Goal: Task Accomplishment & Management: Use online tool/utility

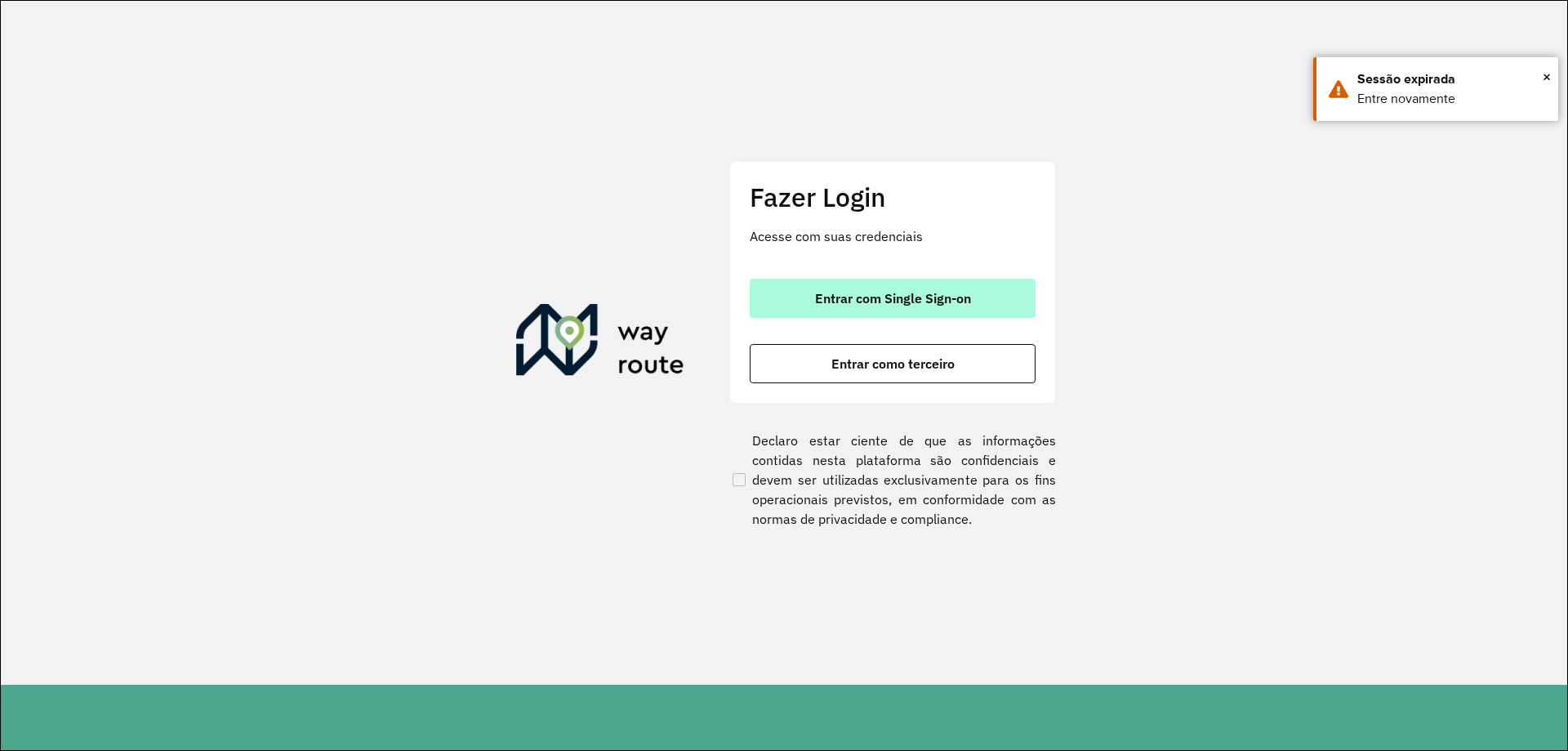
click at [856, 295] on span "Entrar com Single Sign-on" at bounding box center [893, 298] width 156 height 13
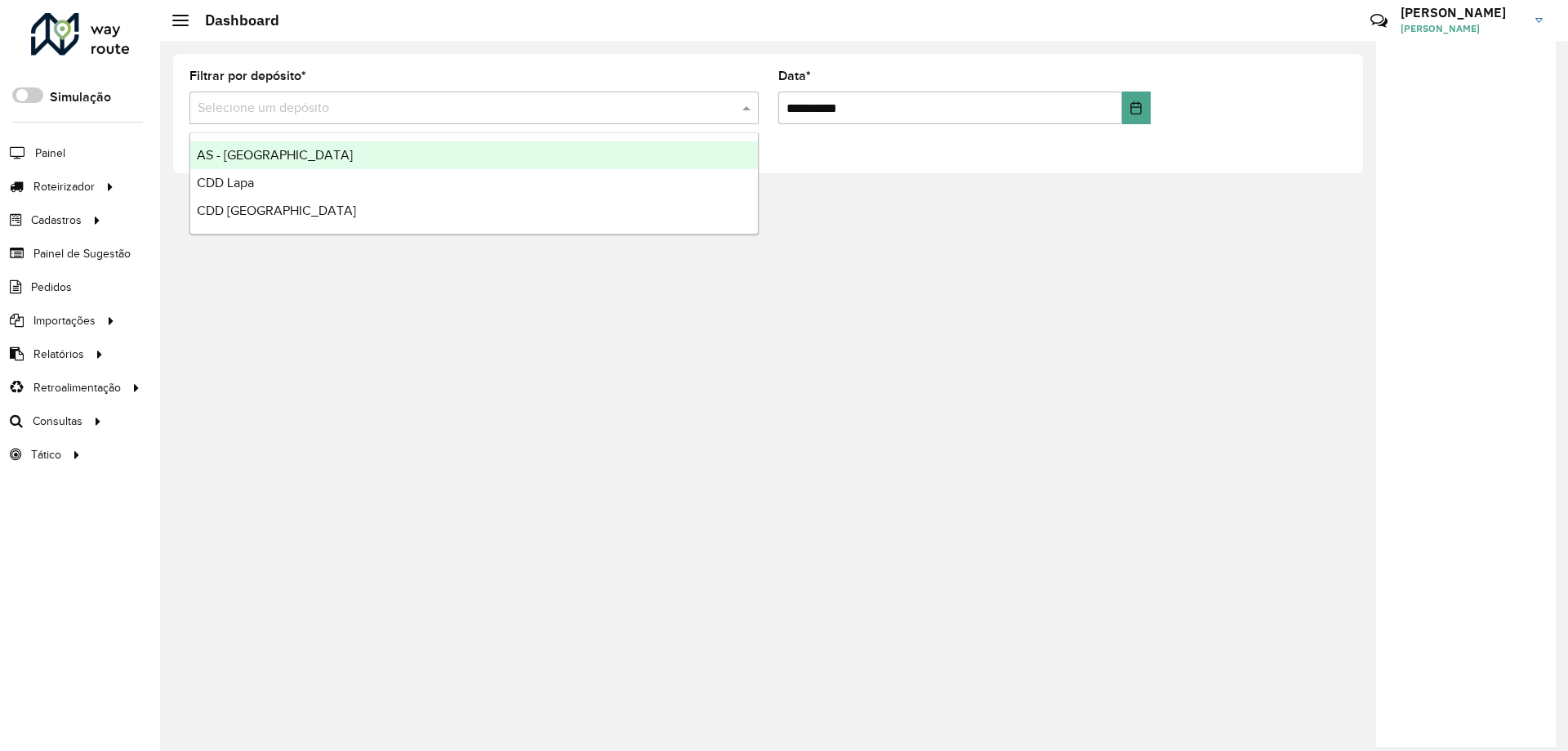
click at [523, 116] on input "text" at bounding box center [457, 108] width 520 height 20
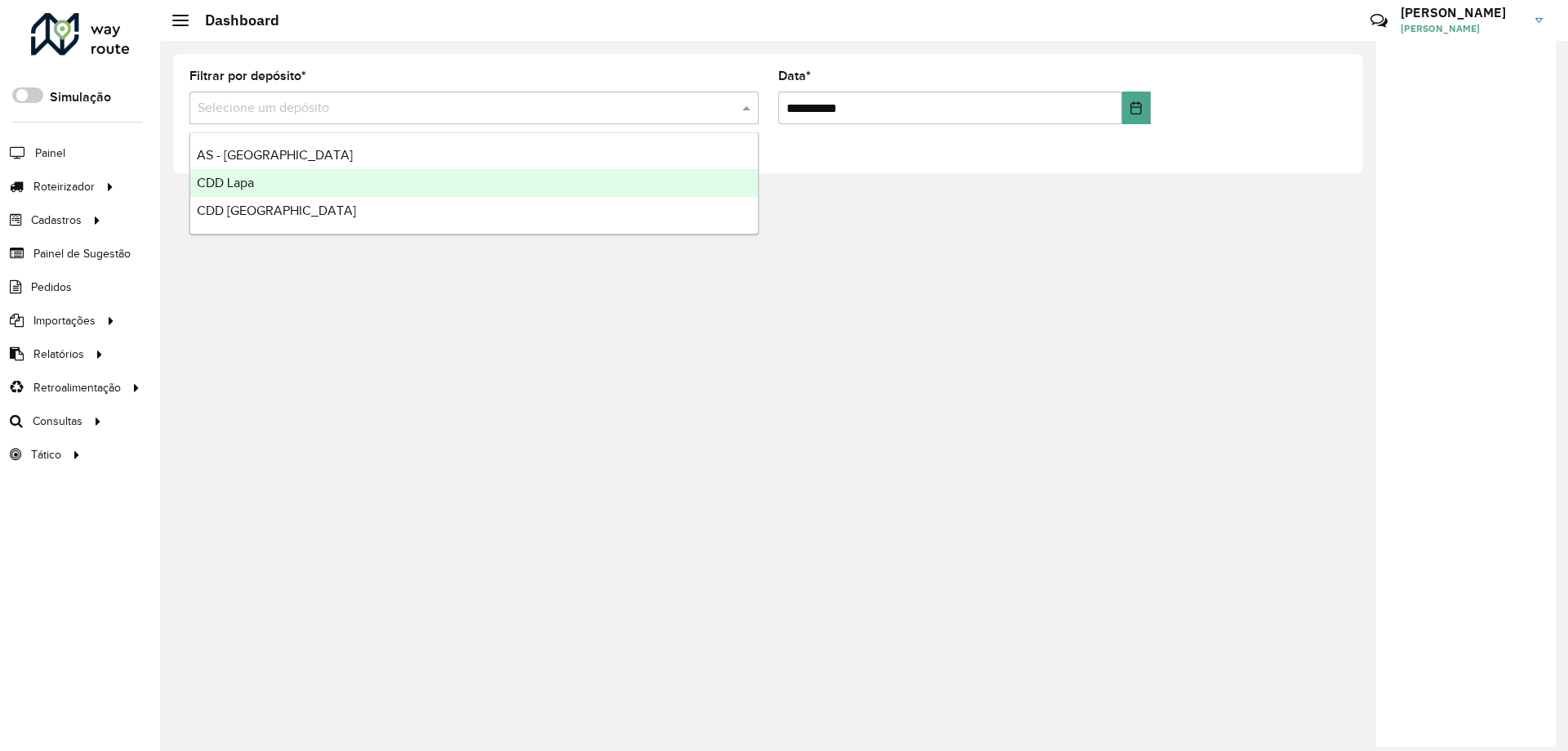
click at [236, 182] on span "CDD Lapa" at bounding box center [225, 183] width 57 height 14
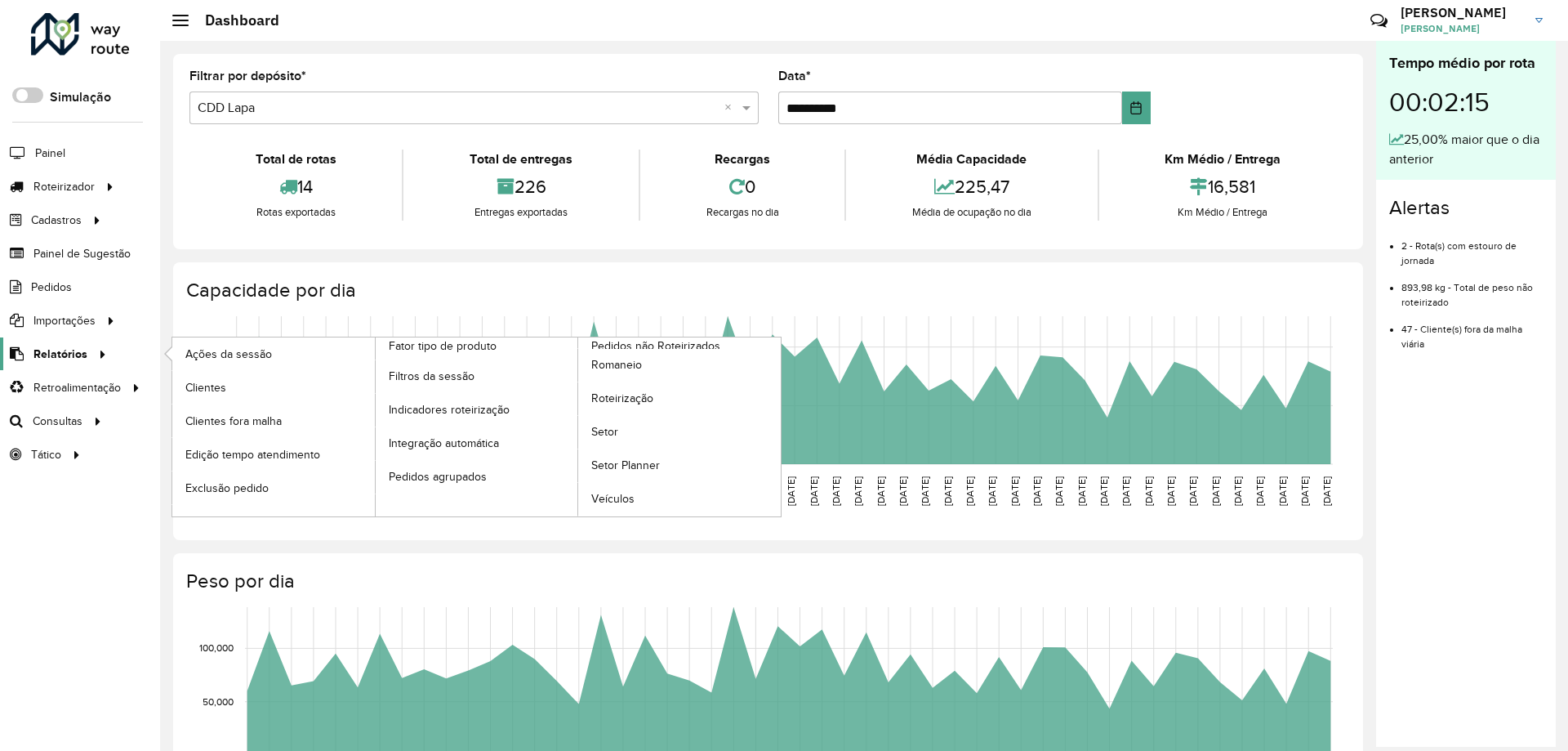
click at [79, 351] on span "Relatórios" at bounding box center [60, 354] width 54 height 17
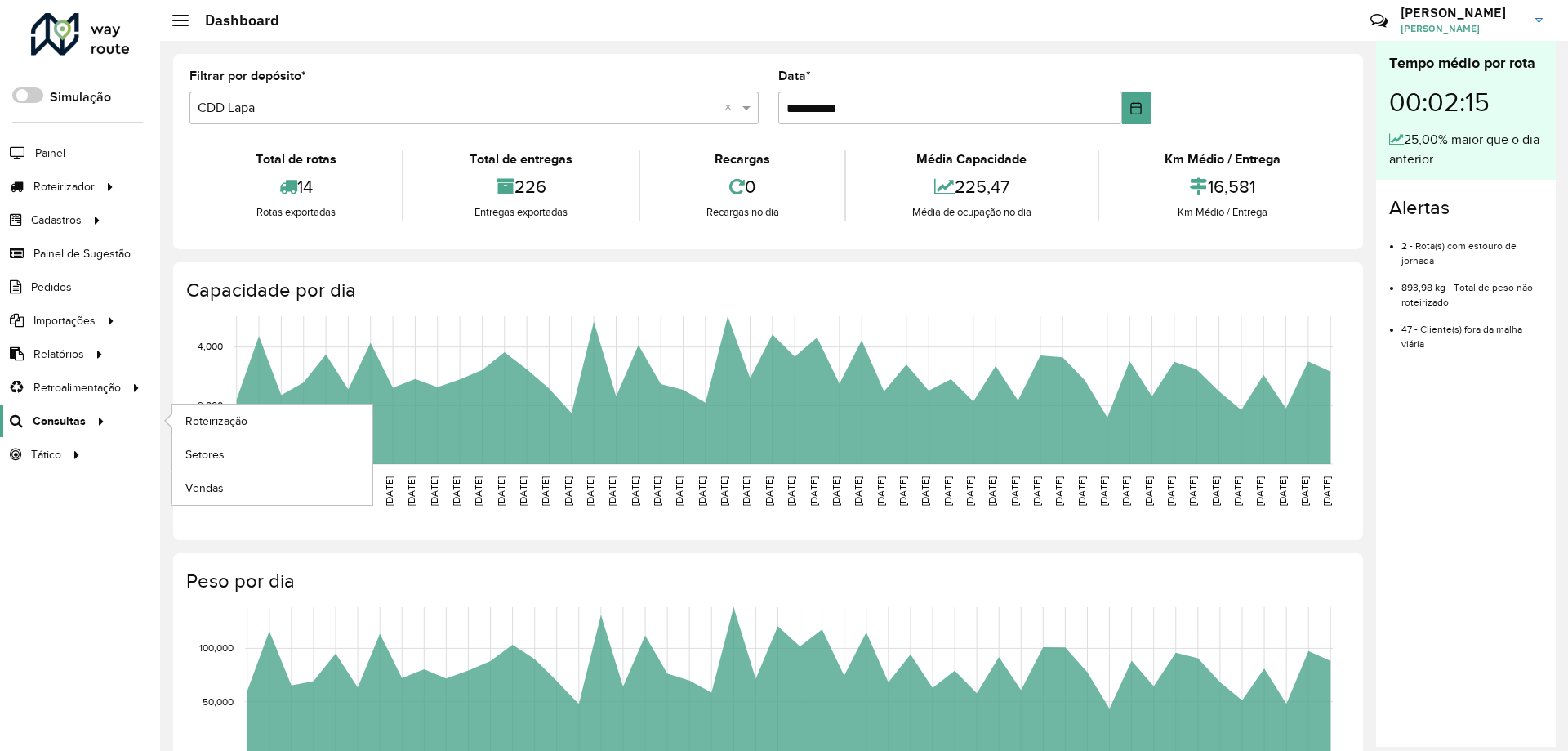
click at [98, 419] on icon at bounding box center [98, 420] width 14 height 25
click at [224, 419] on span "Roteirização" at bounding box center [218, 420] width 66 height 17
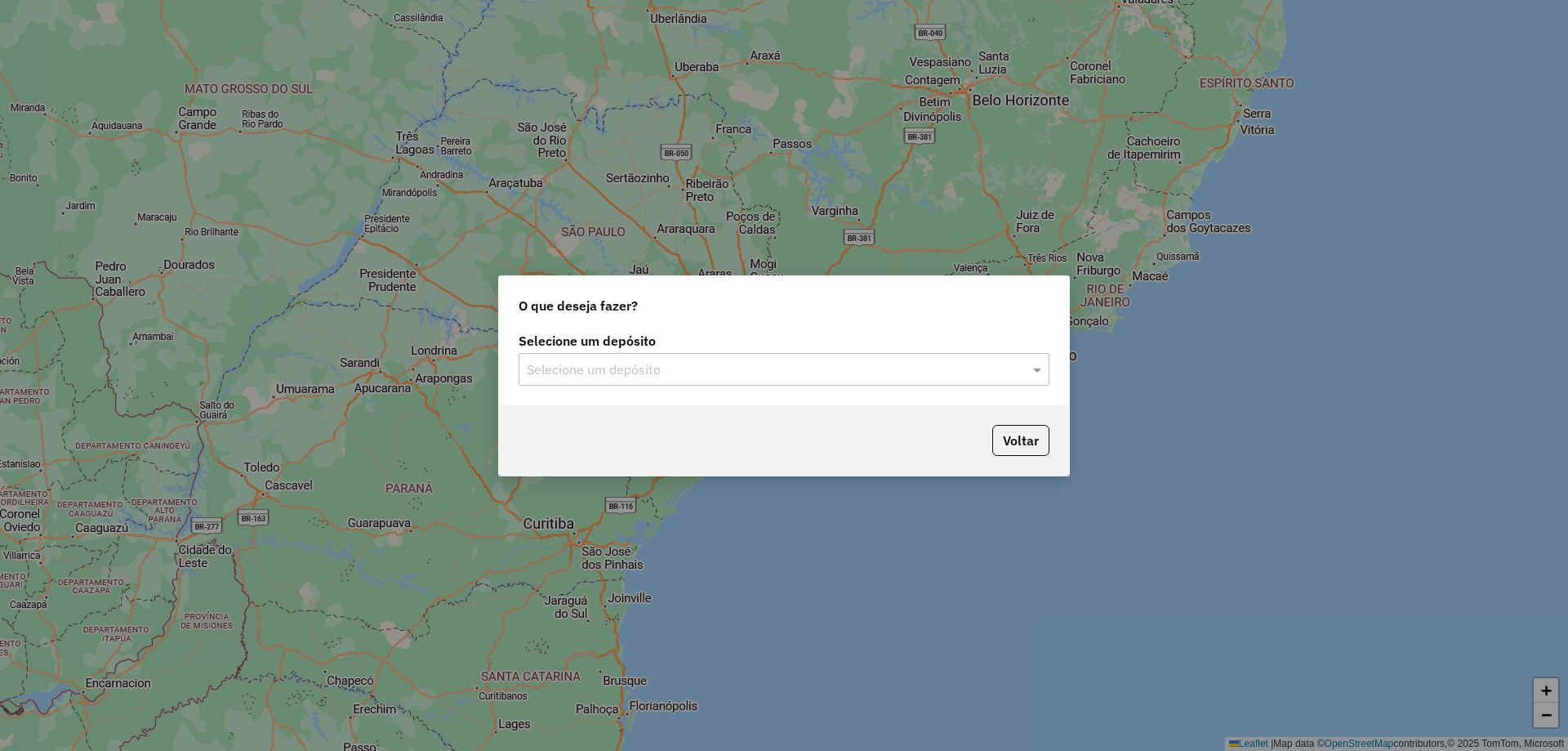
click at [732, 364] on input "text" at bounding box center [767, 370] width 481 height 20
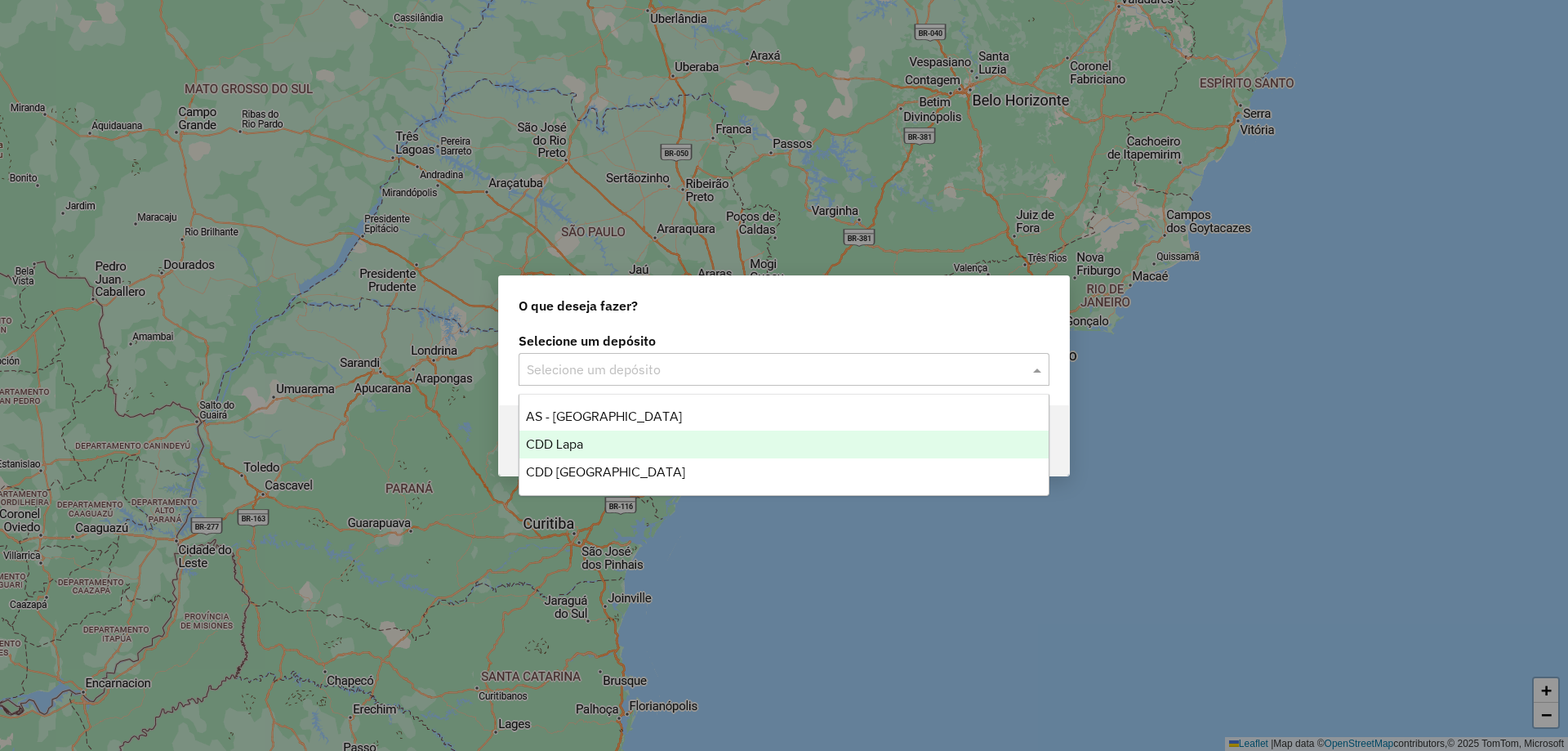
click at [589, 441] on div "CDD Lapa" at bounding box center [784, 443] width 529 height 27
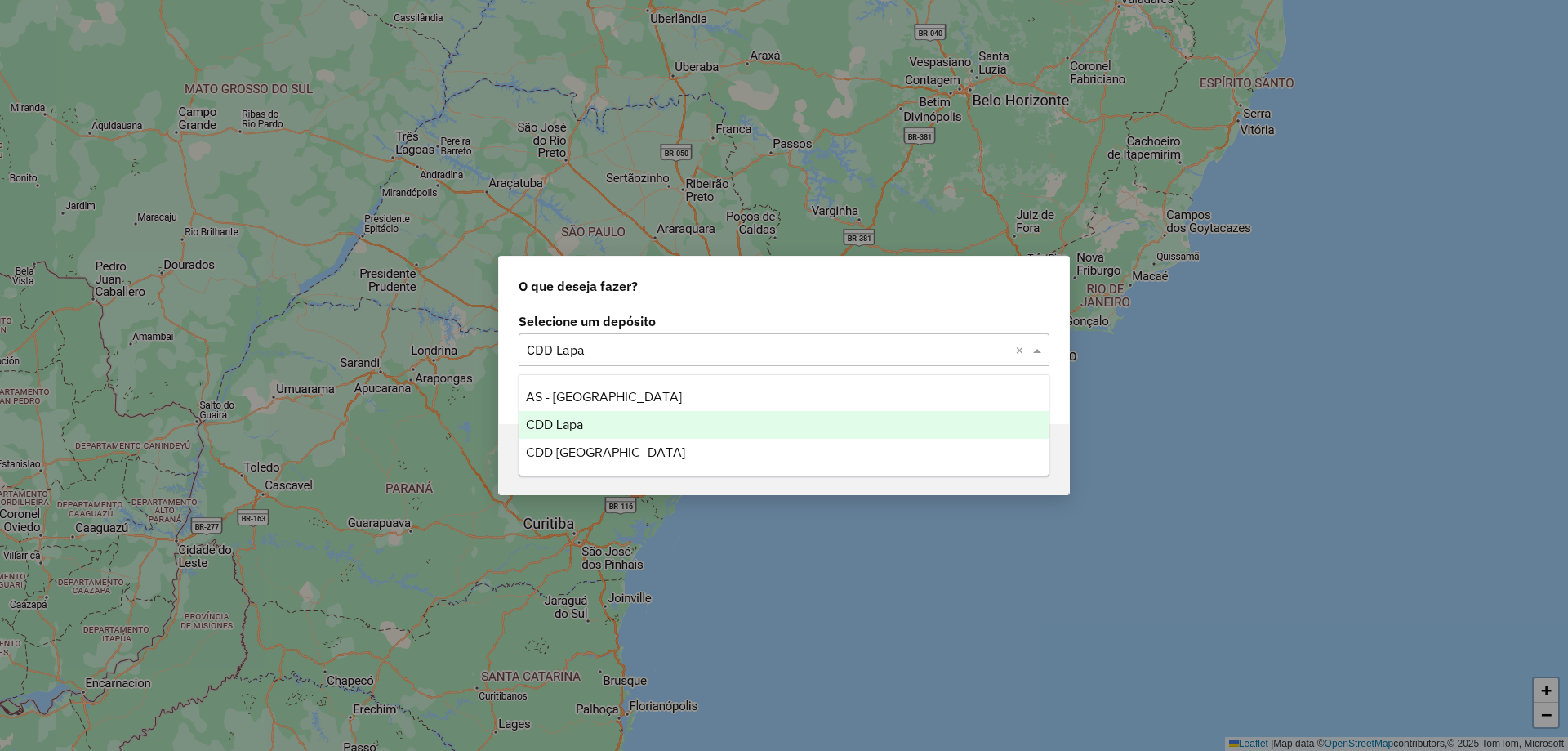
click at [907, 359] on div "Selecione um depósito × CDD Lapa ×" at bounding box center [784, 349] width 531 height 33
click at [563, 423] on span "CDD Lapa" at bounding box center [554, 425] width 57 height 14
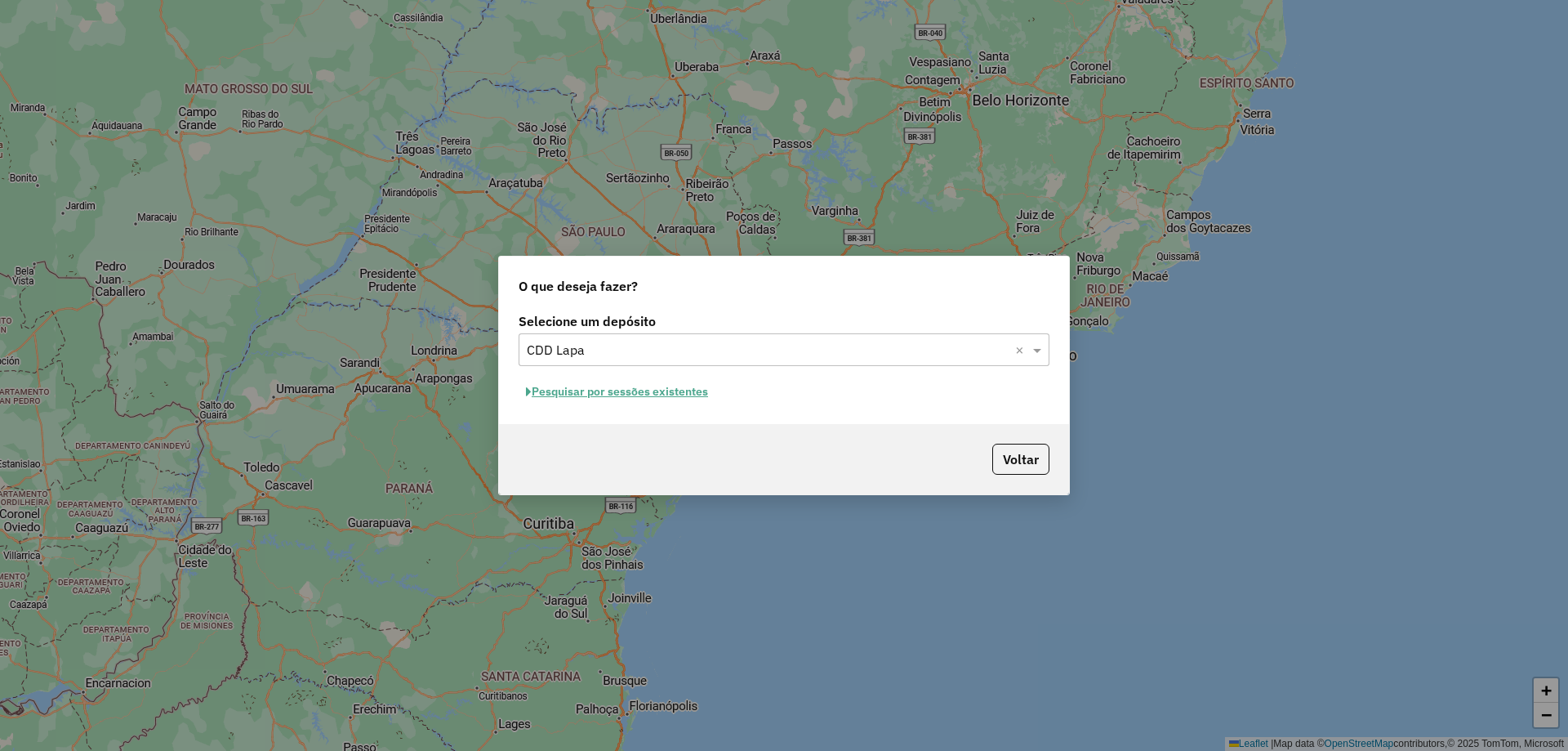
click at [621, 388] on button "Pesquisar por sessões existentes" at bounding box center [617, 391] width 197 height 26
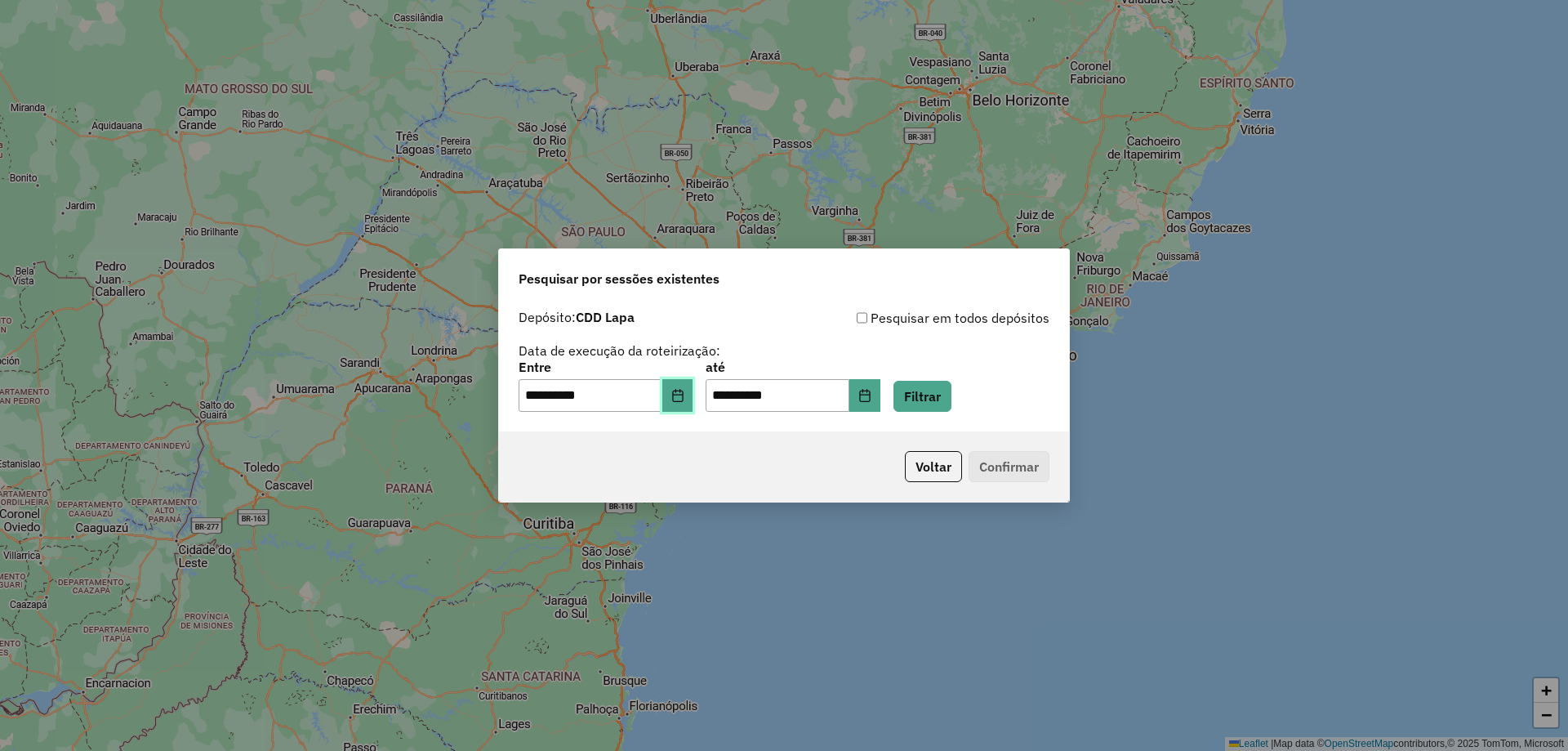
click at [681, 398] on button "Choose Date" at bounding box center [677, 395] width 31 height 33
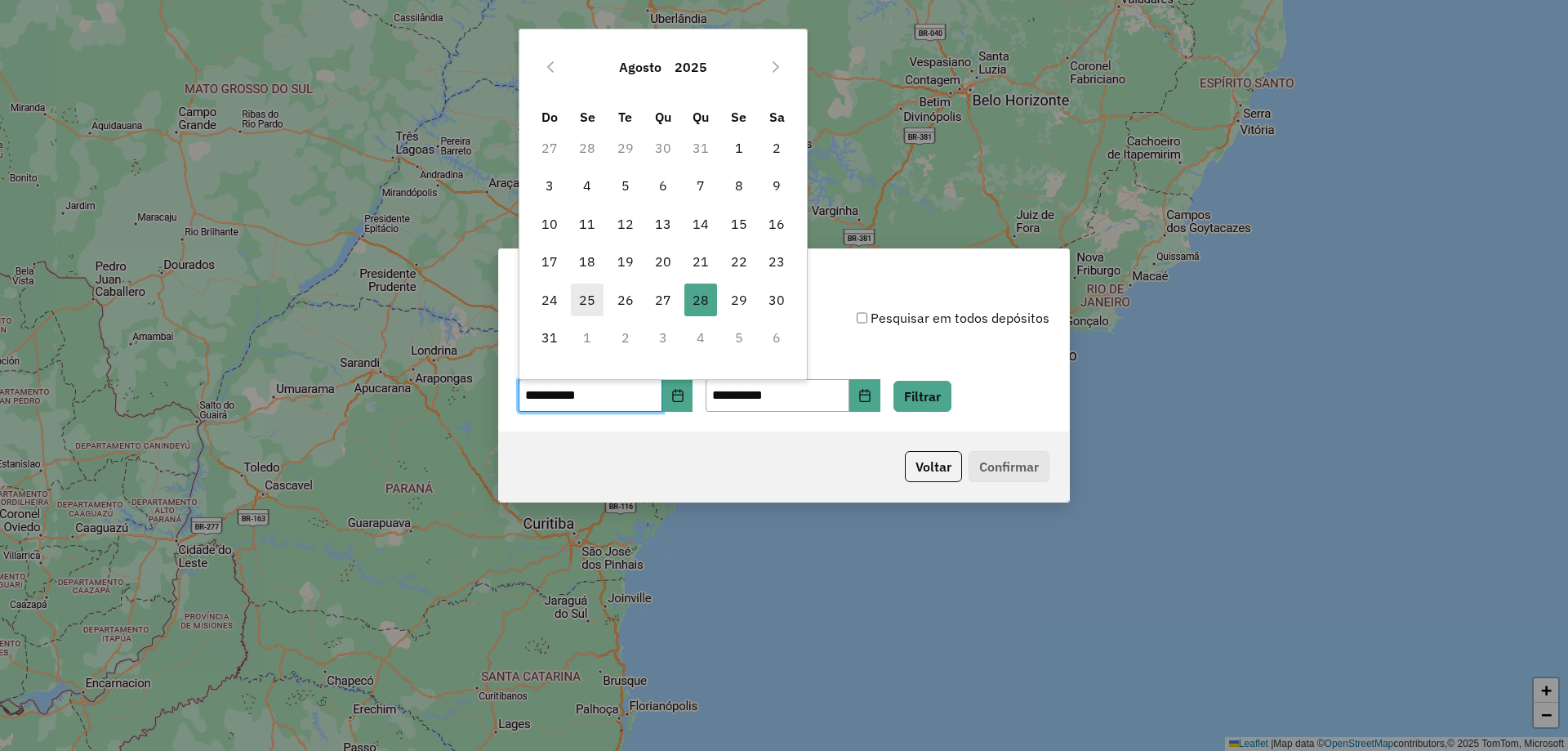
click at [589, 300] on span "25" at bounding box center [587, 300] width 33 height 33
type input "**********"
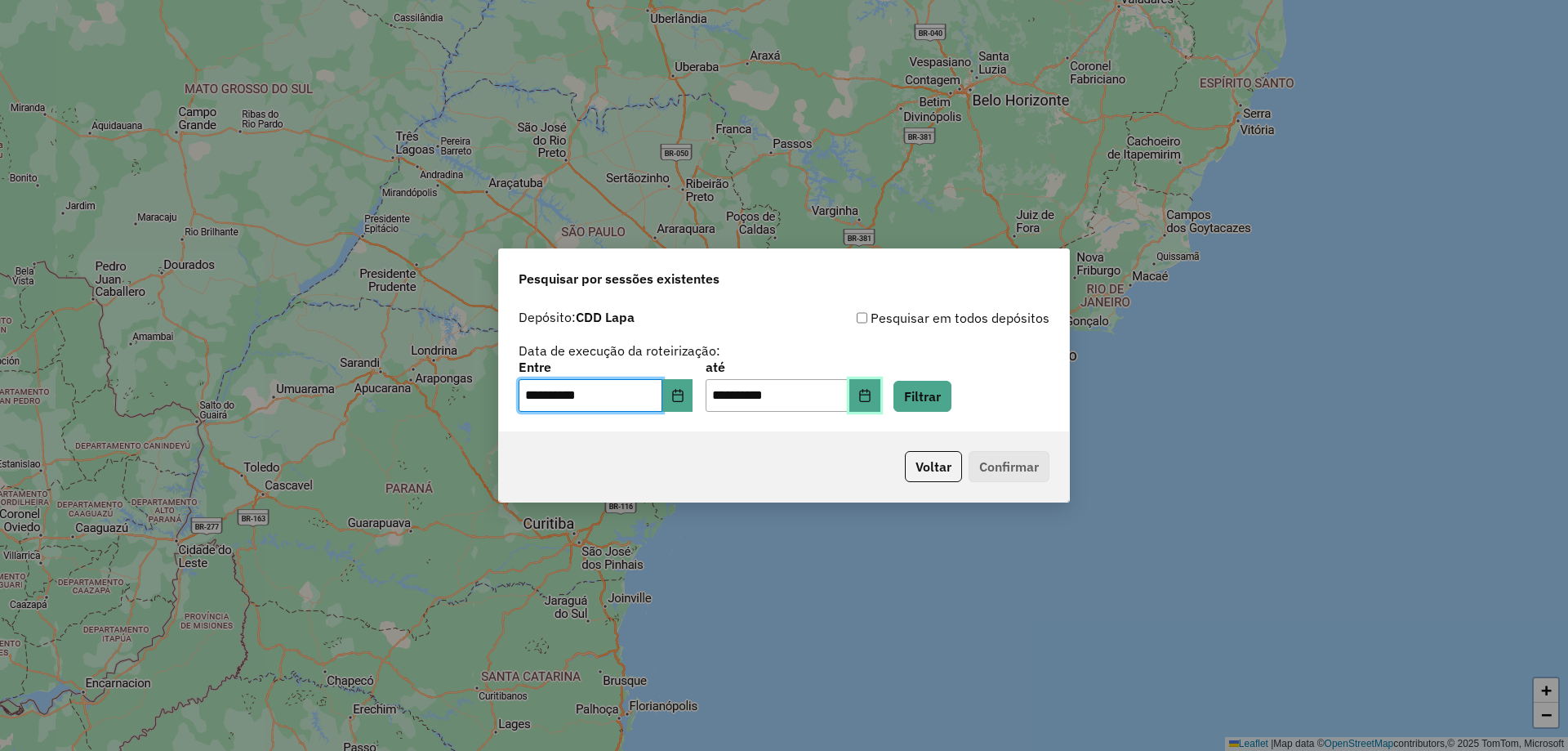
click at [871, 395] on icon "Choose Date" at bounding box center [864, 395] width 13 height 13
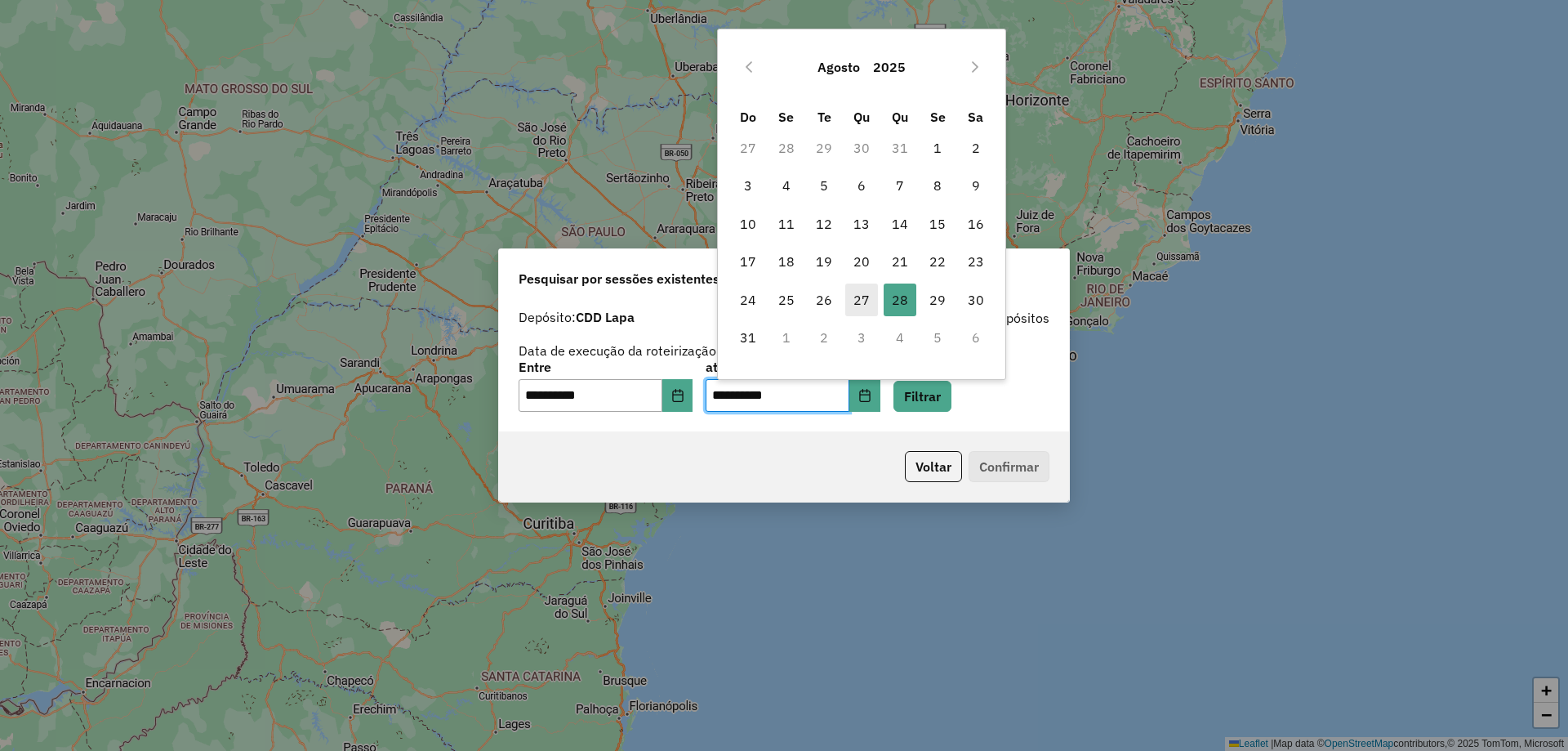
click at [858, 301] on span "27" at bounding box center [861, 300] width 33 height 33
type input "**********"
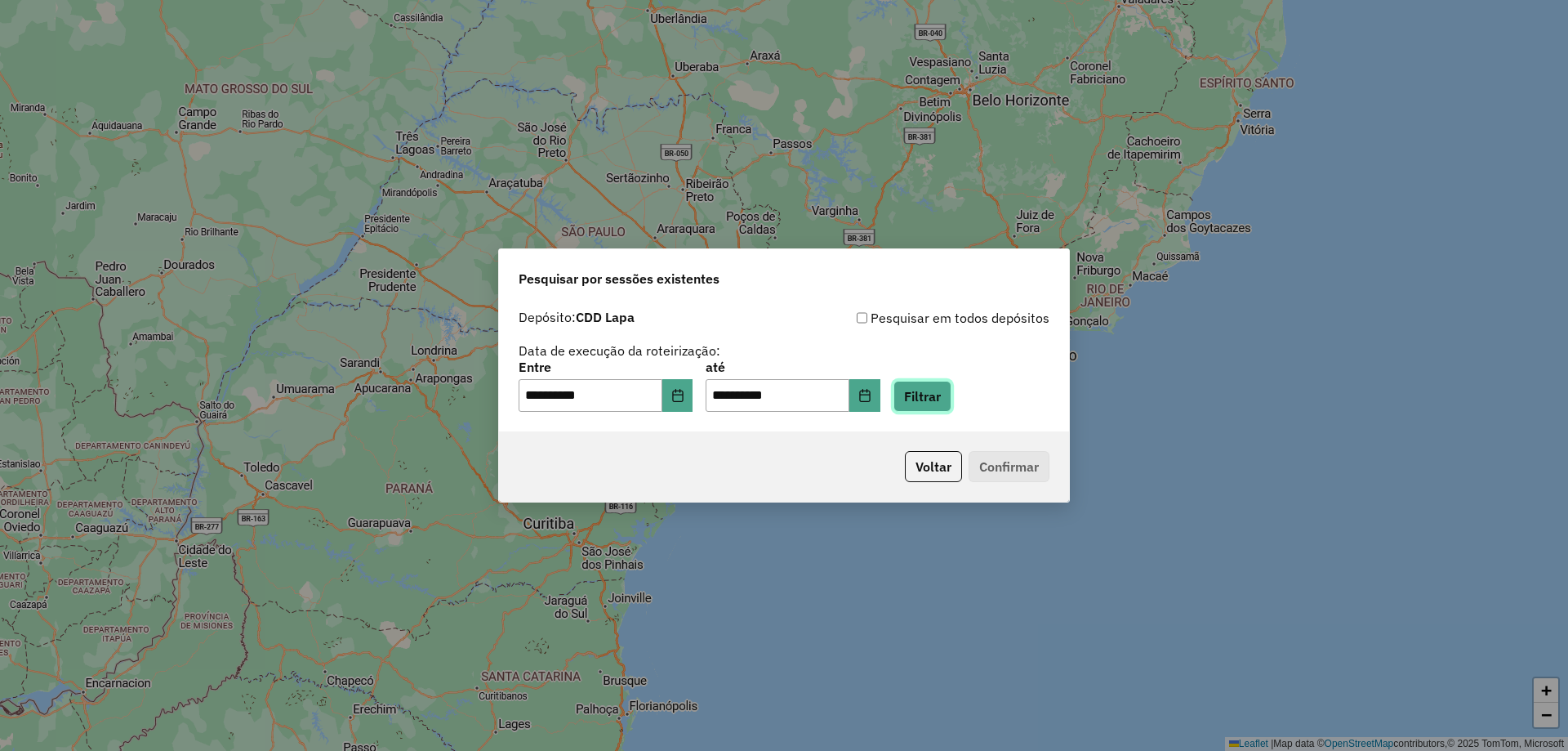
click at [940, 400] on button "Filtrar" at bounding box center [922, 395] width 58 height 31
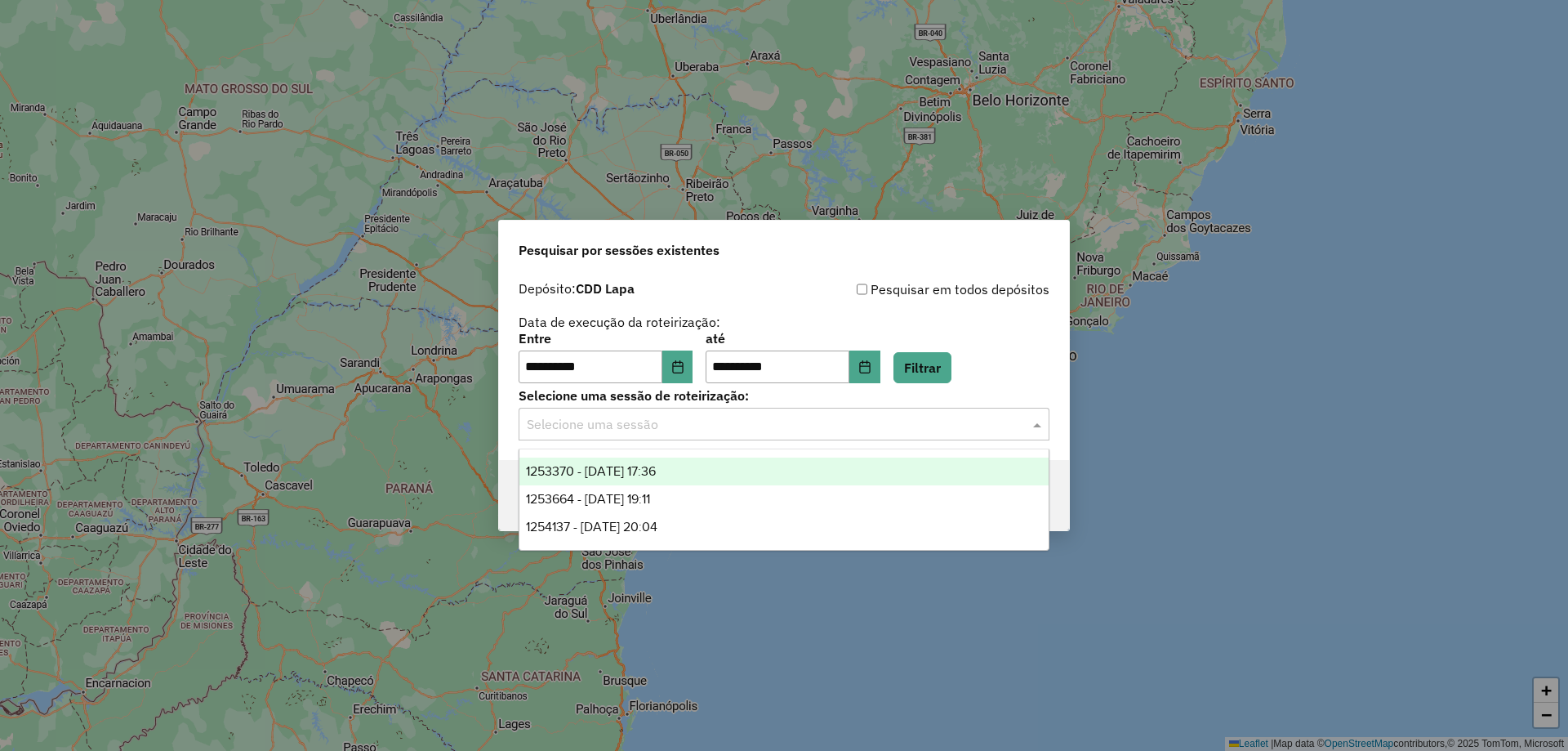
click at [797, 419] on input "text" at bounding box center [767, 425] width 481 height 20
click at [656, 476] on span "1253370 - 25/08/2025 17:36" at bounding box center [590, 471] width 129 height 14
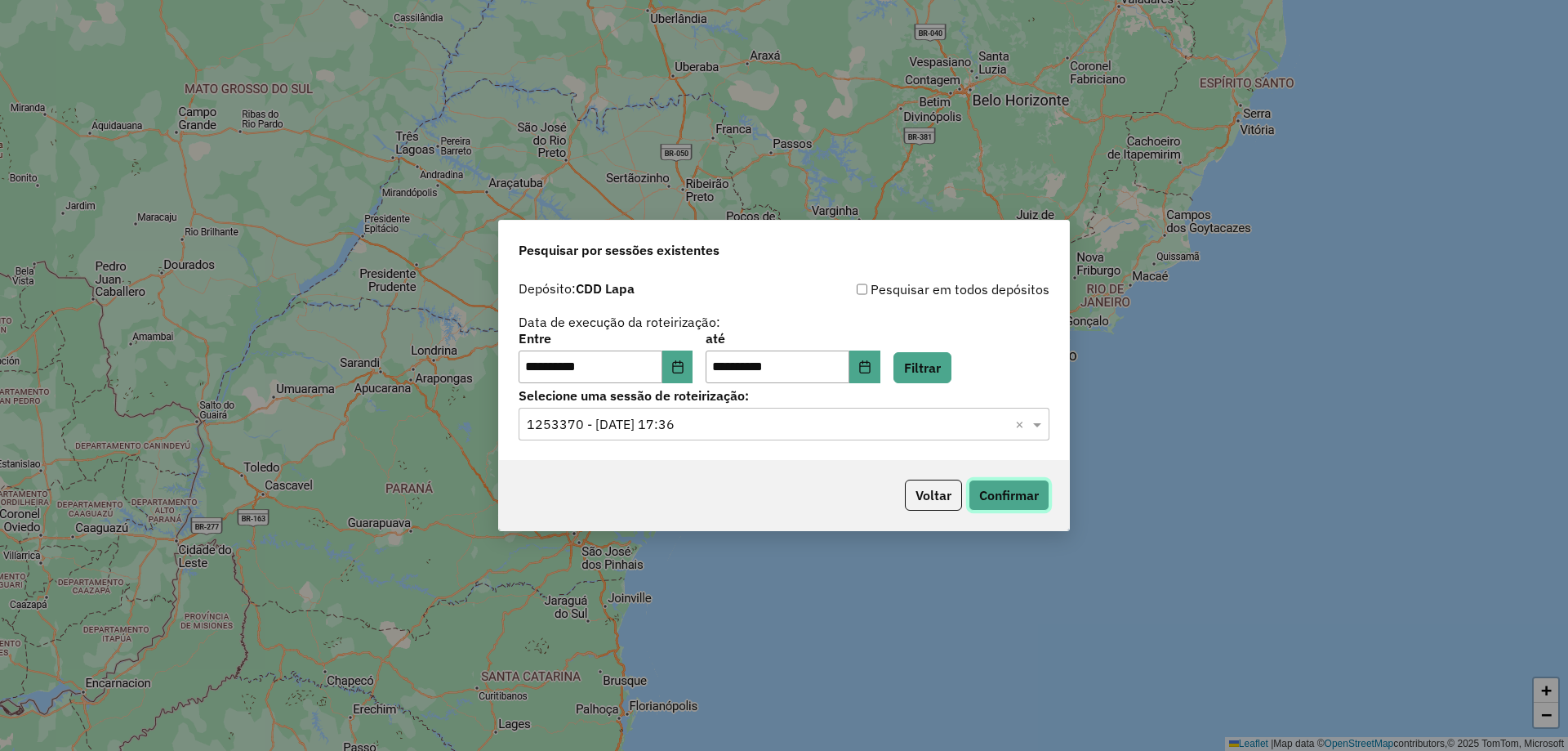
click at [999, 500] on button "Confirmar" at bounding box center [1008, 495] width 81 height 31
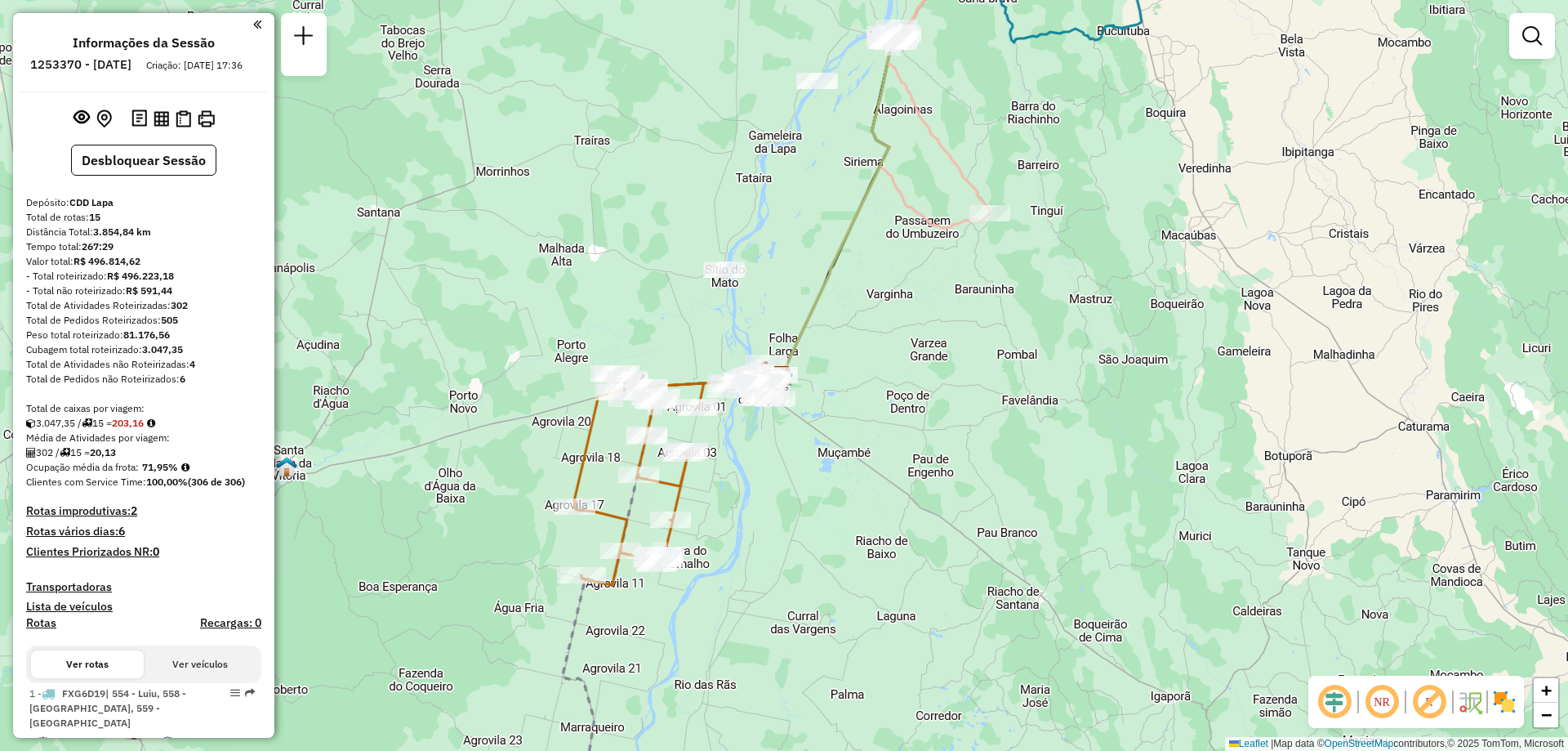
click at [990, 248] on div "Janela de atendimento Grade de atendimento Capacidade Transportadoras Veículos …" at bounding box center [784, 375] width 1568 height 751
drag, startPoint x: 932, startPoint y: 343, endPoint x: 1268, endPoint y: 242, distance: 350.9
click at [1268, 242] on div "Janela de atendimento Grade de atendimento Capacidade Transportadoras Veículos …" at bounding box center [784, 375] width 1568 height 751
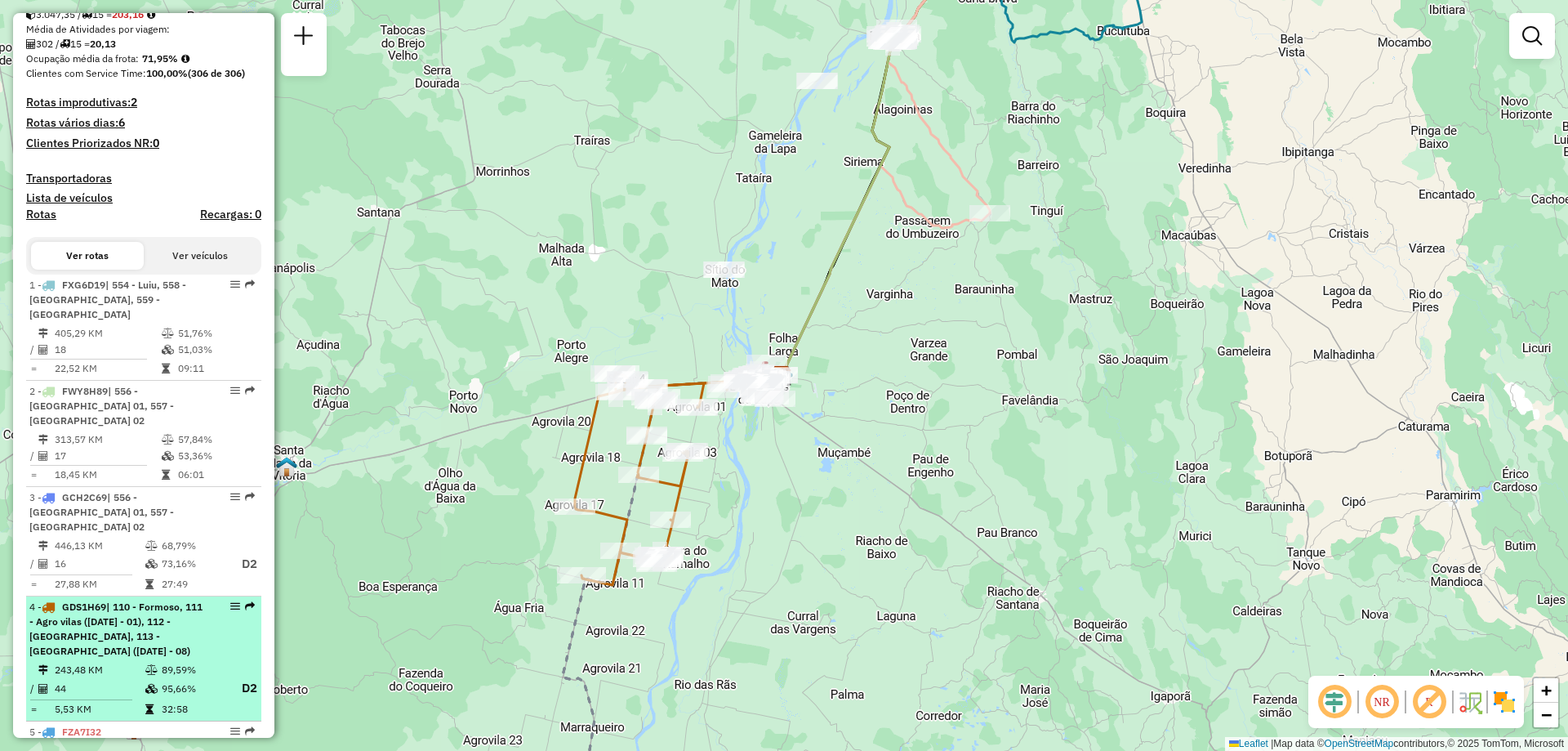
scroll to position [490, 0]
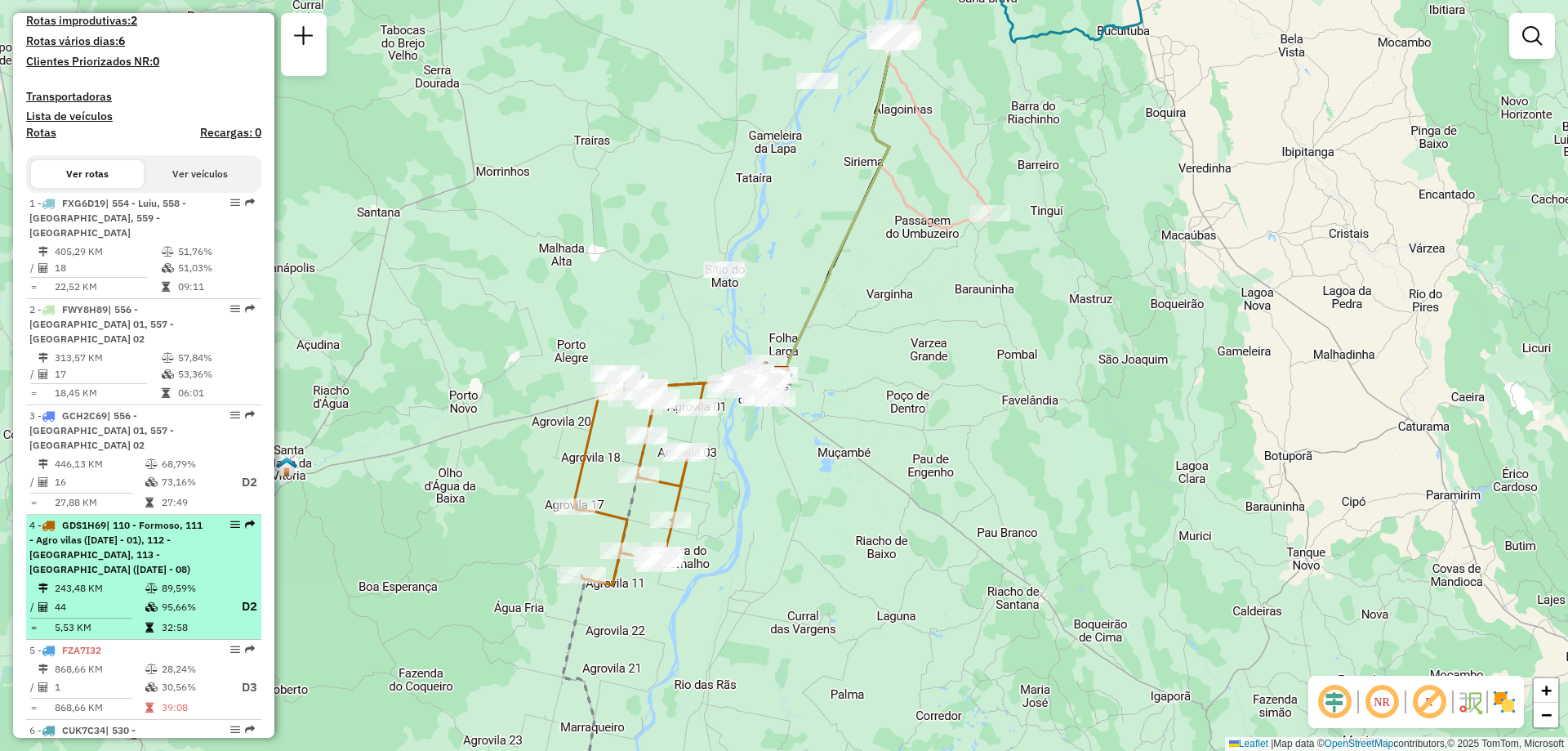
drag, startPoint x: 240, startPoint y: 492, endPoint x: 227, endPoint y: 494, distance: 13.2
click at [216, 520] on div at bounding box center [230, 524] width 49 height 10
select select "**********"
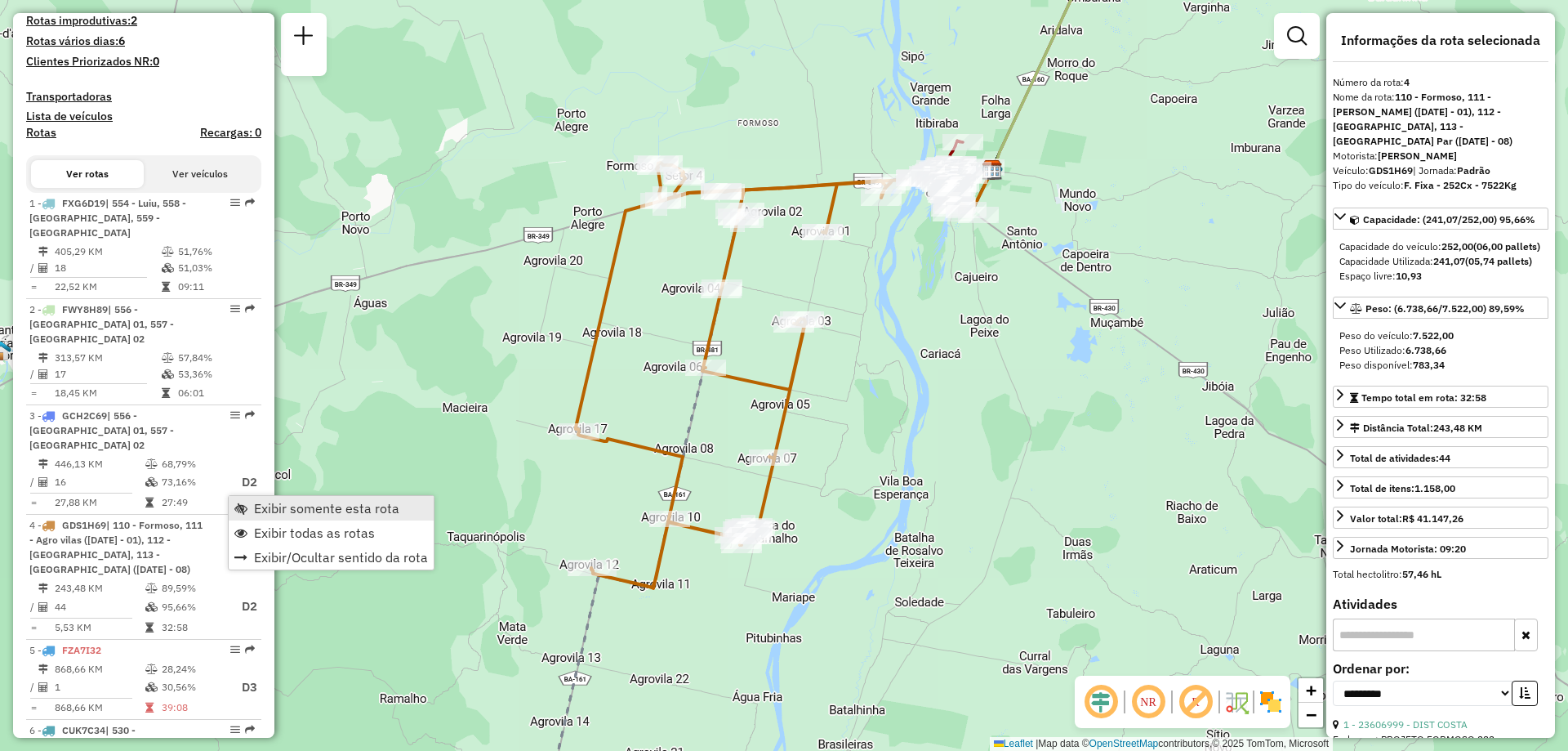
click at [281, 505] on span "Exibir somente esta rota" at bounding box center [326, 508] width 145 height 13
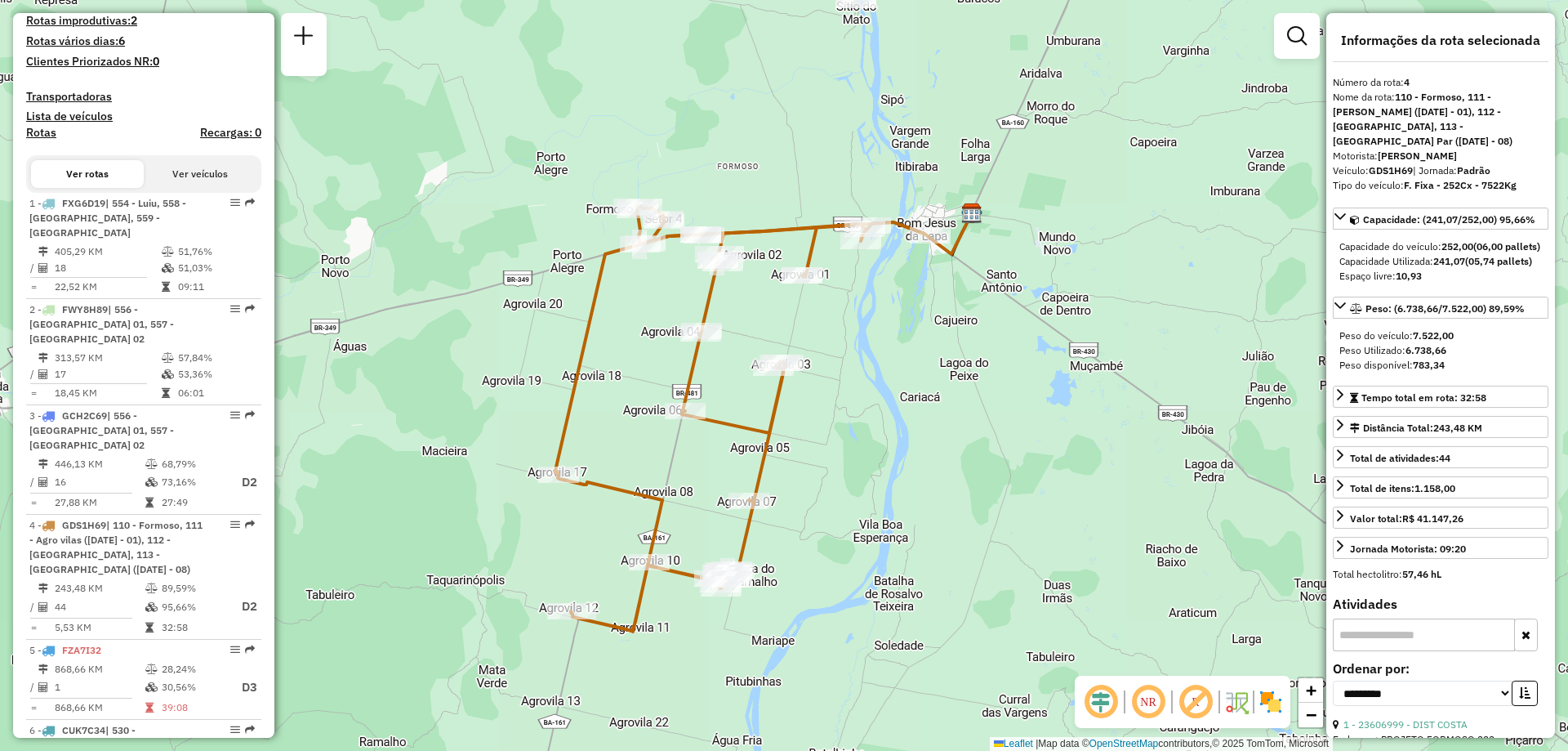
drag, startPoint x: 930, startPoint y: 345, endPoint x: 902, endPoint y: 379, distance: 44.0
click at [909, 388] on div "Janela de atendimento Grade de atendimento Capacidade Transportadoras Veículos …" at bounding box center [784, 375] width 1568 height 751
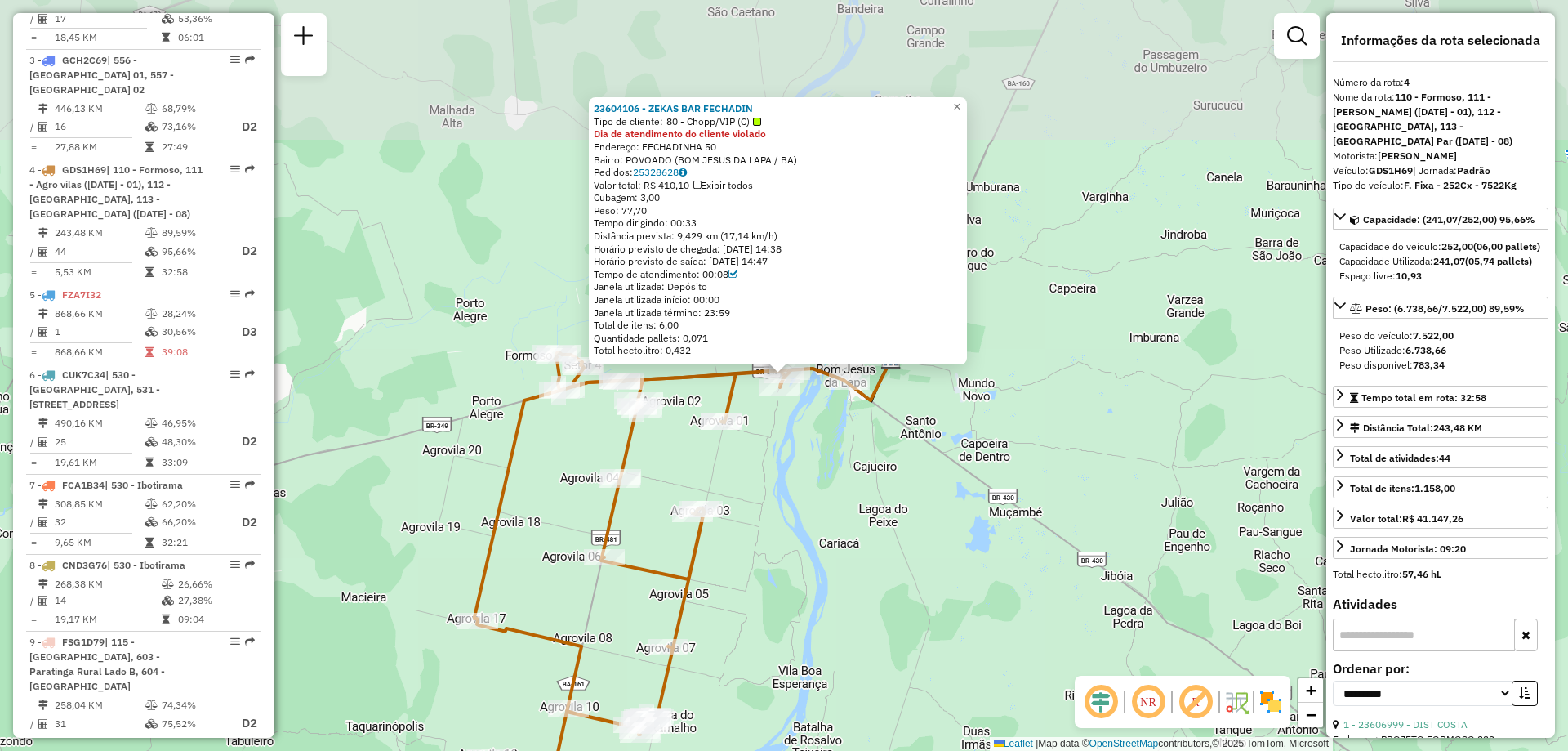
scroll to position [962, 0]
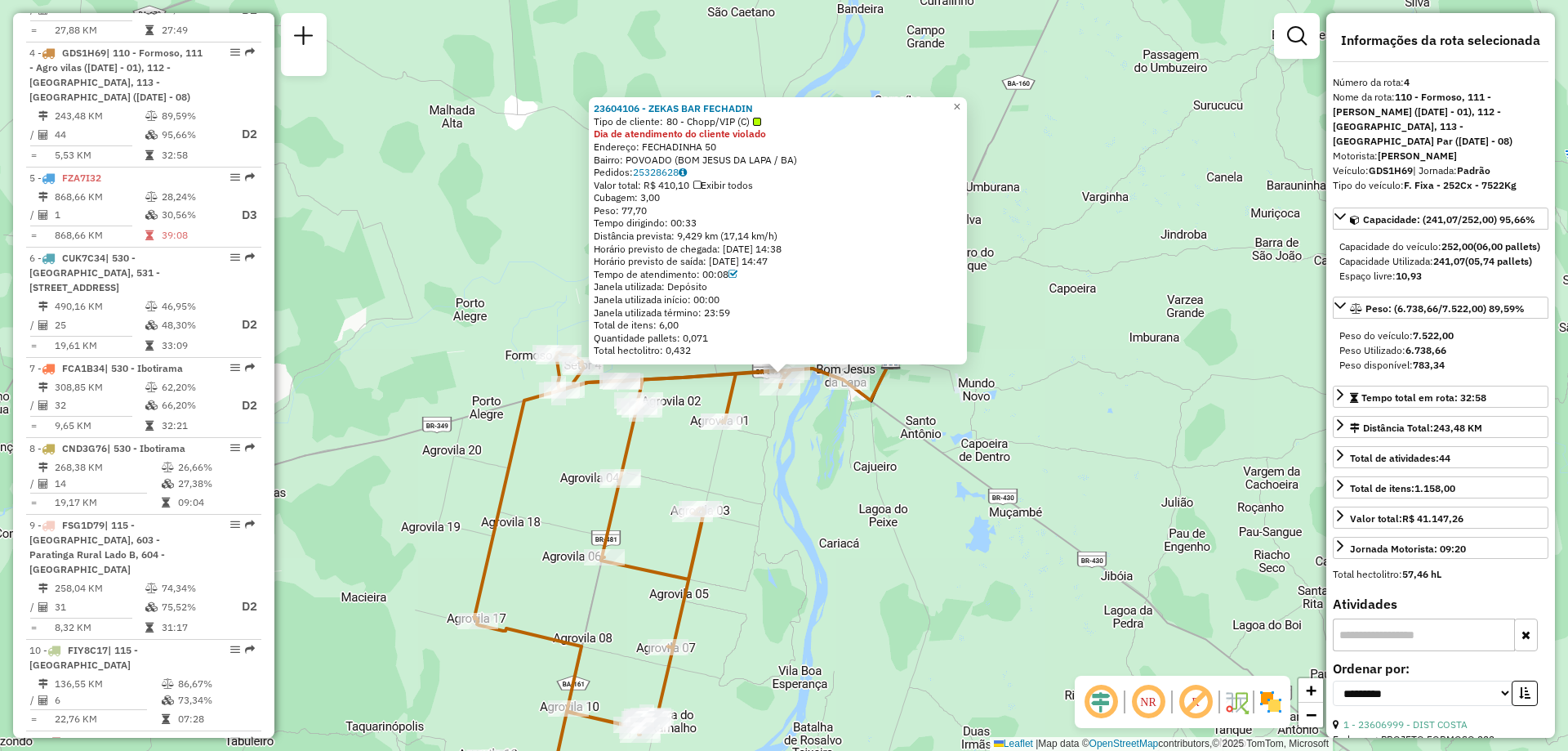
click at [973, 450] on div "23604106 - ZEKAS BAR FECHADIN Tipo de cliente: 80 - Chopp/VIP (C) Dia de atendi…" at bounding box center [784, 375] width 1568 height 751
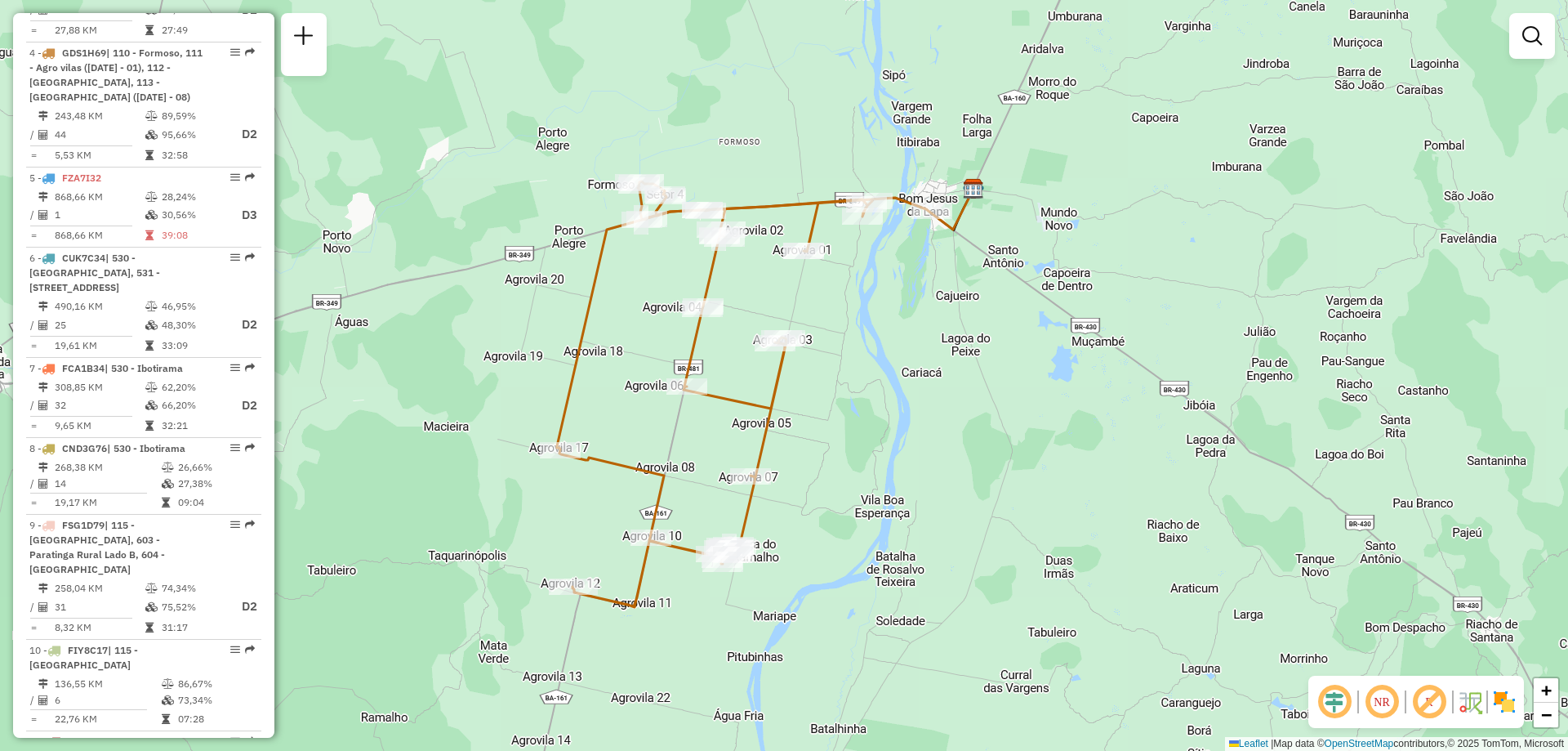
drag, startPoint x: 851, startPoint y: 602, endPoint x: 933, endPoint y: 431, distance: 189.6
click at [933, 431] on div "Janela de atendimento Grade de atendimento Capacidade Transportadoras Veículos …" at bounding box center [784, 375] width 1568 height 751
